Goal: Transaction & Acquisition: Purchase product/service

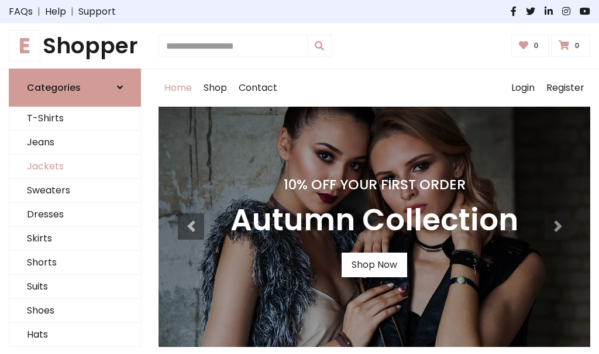
click at [75, 166] on link "Jackets" at bounding box center [74, 167] width 131 height 24
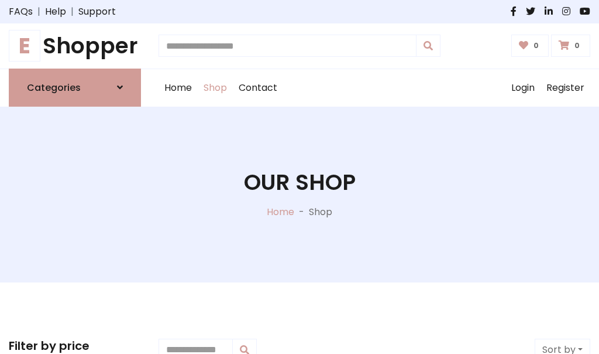
scroll to position [529, 0]
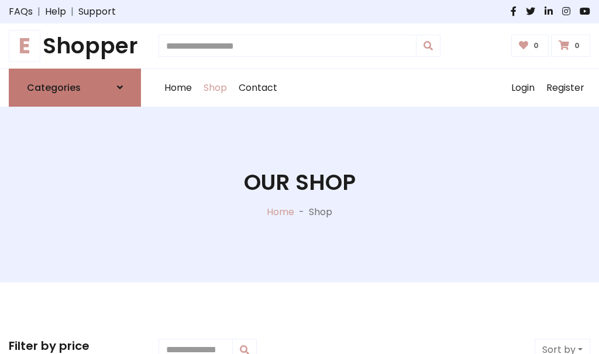
click at [75, 87] on h6 "Categories" at bounding box center [54, 87] width 54 height 11
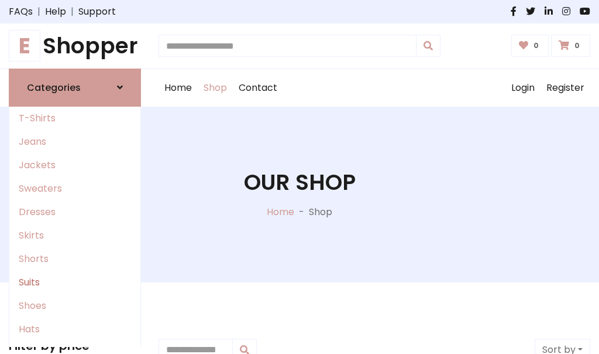
click at [75, 282] on link "Suits" at bounding box center [74, 281] width 131 height 23
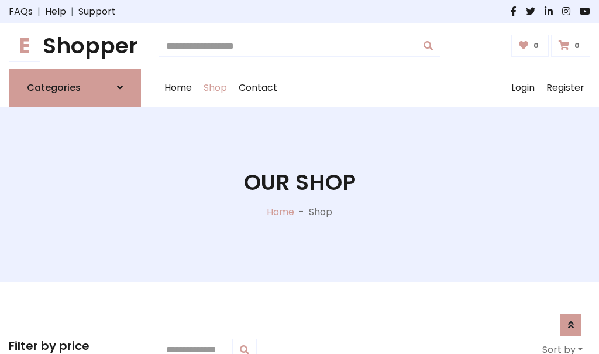
scroll to position [846, 0]
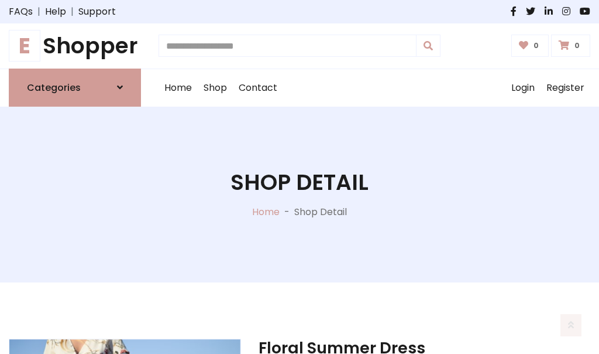
scroll to position [1094, 0]
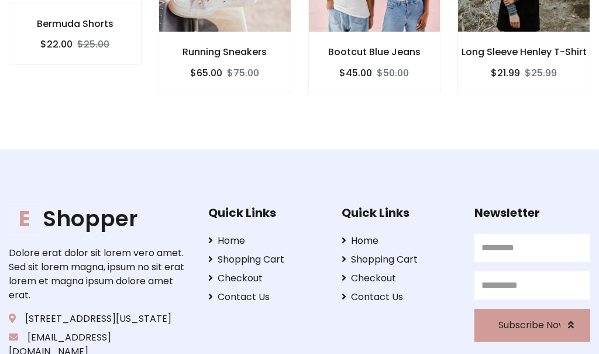
scroll to position [1093, 0]
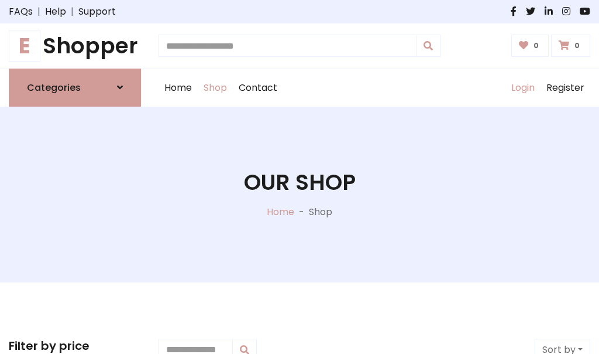
click at [523, 87] on link "Login" at bounding box center [523, 87] width 35 height 37
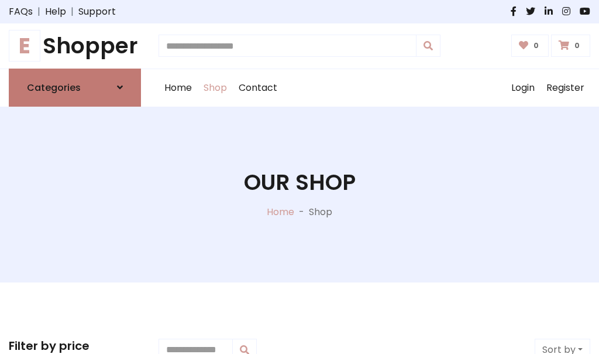
click at [120, 87] on icon at bounding box center [120, 87] width 6 height 9
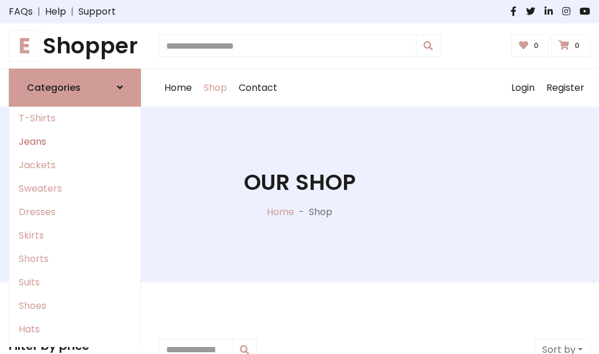
click at [75, 141] on link "Jeans" at bounding box center [74, 141] width 131 height 23
